Goal: Transaction & Acquisition: Obtain resource

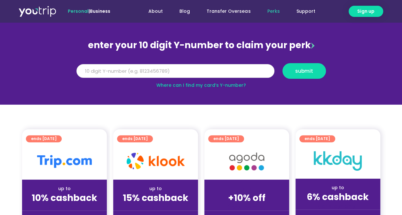
click at [103, 71] on input "Y Number" at bounding box center [175, 71] width 198 height 14
type input "8132593519"
click at [308, 71] on span "submit" at bounding box center [304, 71] width 18 height 5
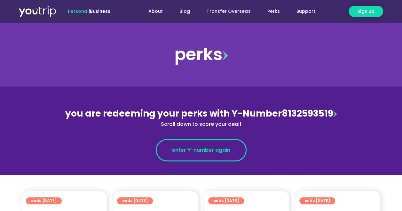
click at [199, 150] on span "enter Y-number again" at bounding box center [201, 150] width 58 height 8
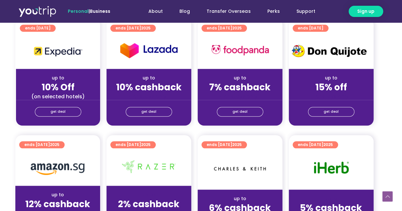
scroll to position [289, 7]
click at [148, 109] on span "get deal" at bounding box center [148, 111] width 15 height 9
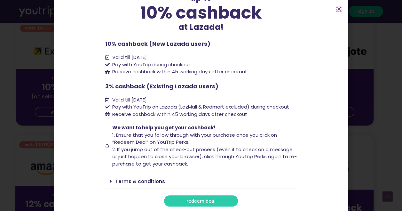
scroll to position [48, 0]
click at [339, 9] on icon "Close" at bounding box center [339, 8] width 5 height 5
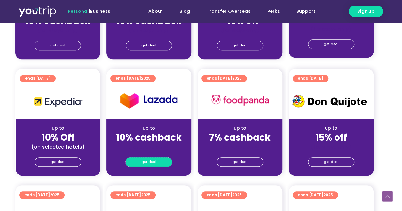
scroll to position [143, 7]
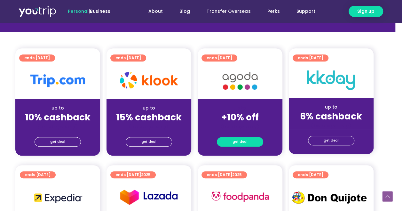
click at [242, 140] on span "get deal" at bounding box center [239, 141] width 15 height 9
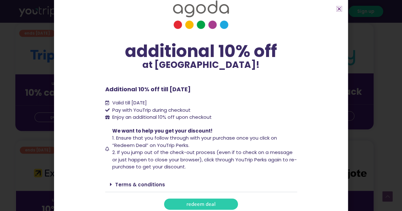
scroll to position [19, 0]
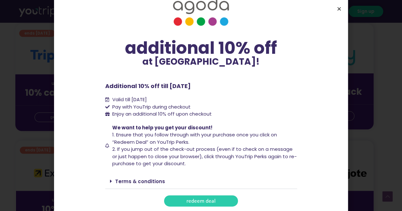
click at [341, 8] on icon "Close" at bounding box center [339, 8] width 5 height 5
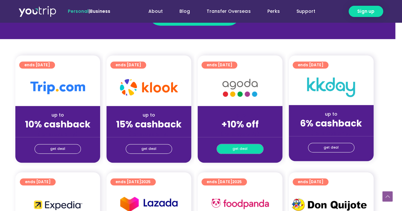
scroll to position [135, 7]
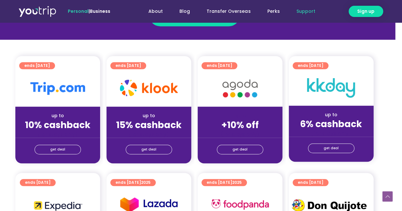
click at [307, 11] on link "Support" at bounding box center [305, 11] width 35 height 12
